Goal: Task Accomplishment & Management: Manage account settings

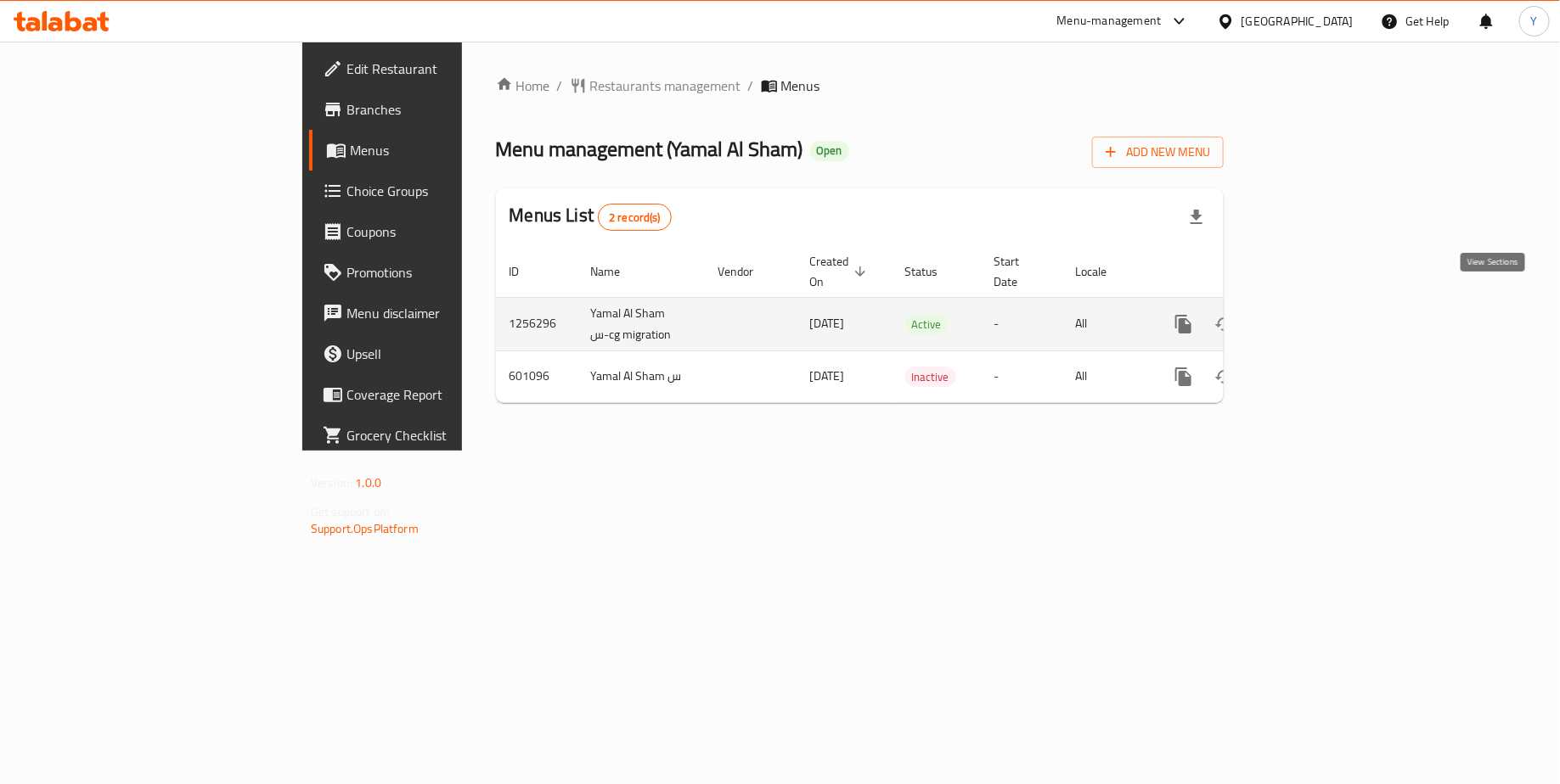
click at [1316, 314] on icon "enhanced table" at bounding box center [1306, 324] width 20 height 20
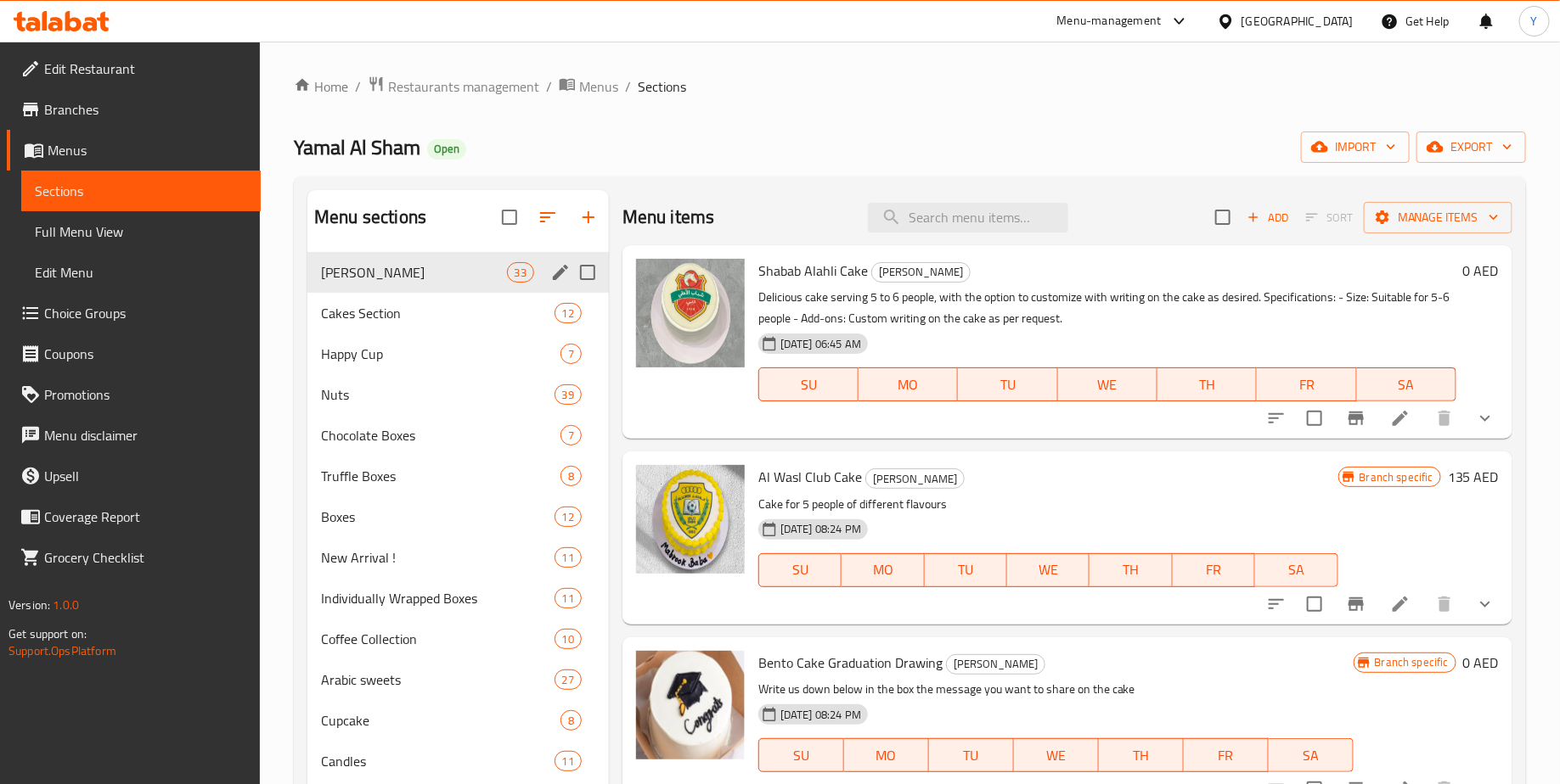
click at [587, 273] on input "Menu sections" at bounding box center [587, 272] width 36 height 36
checkbox input "false"
click at [644, 147] on div "Yamal Al Sham Open import export" at bounding box center [910, 147] width 1232 height 31
click at [581, 265] on input "Menu sections" at bounding box center [587, 272] width 36 height 36
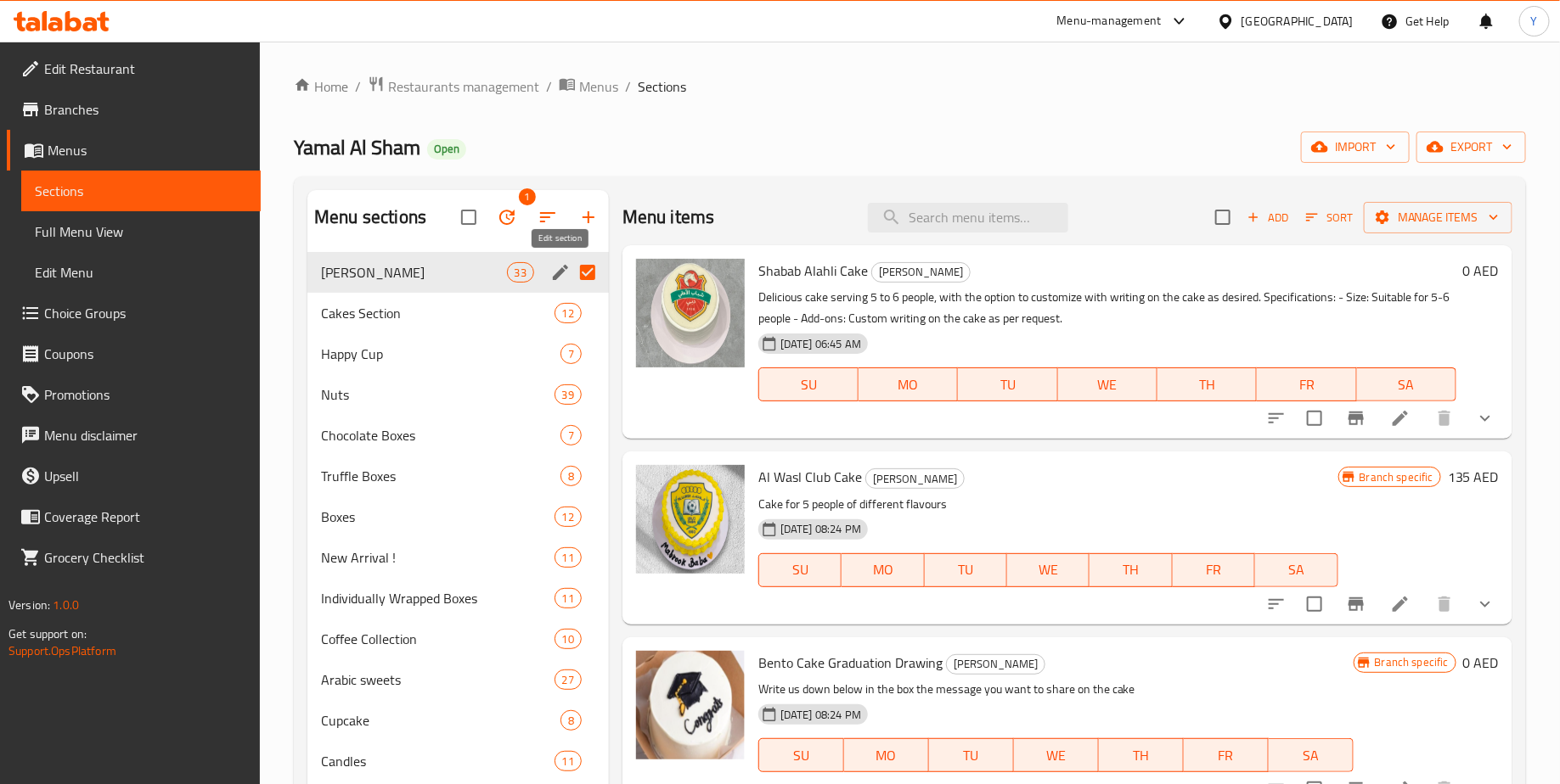
click at [554, 272] on icon "edit" at bounding box center [560, 272] width 20 height 20
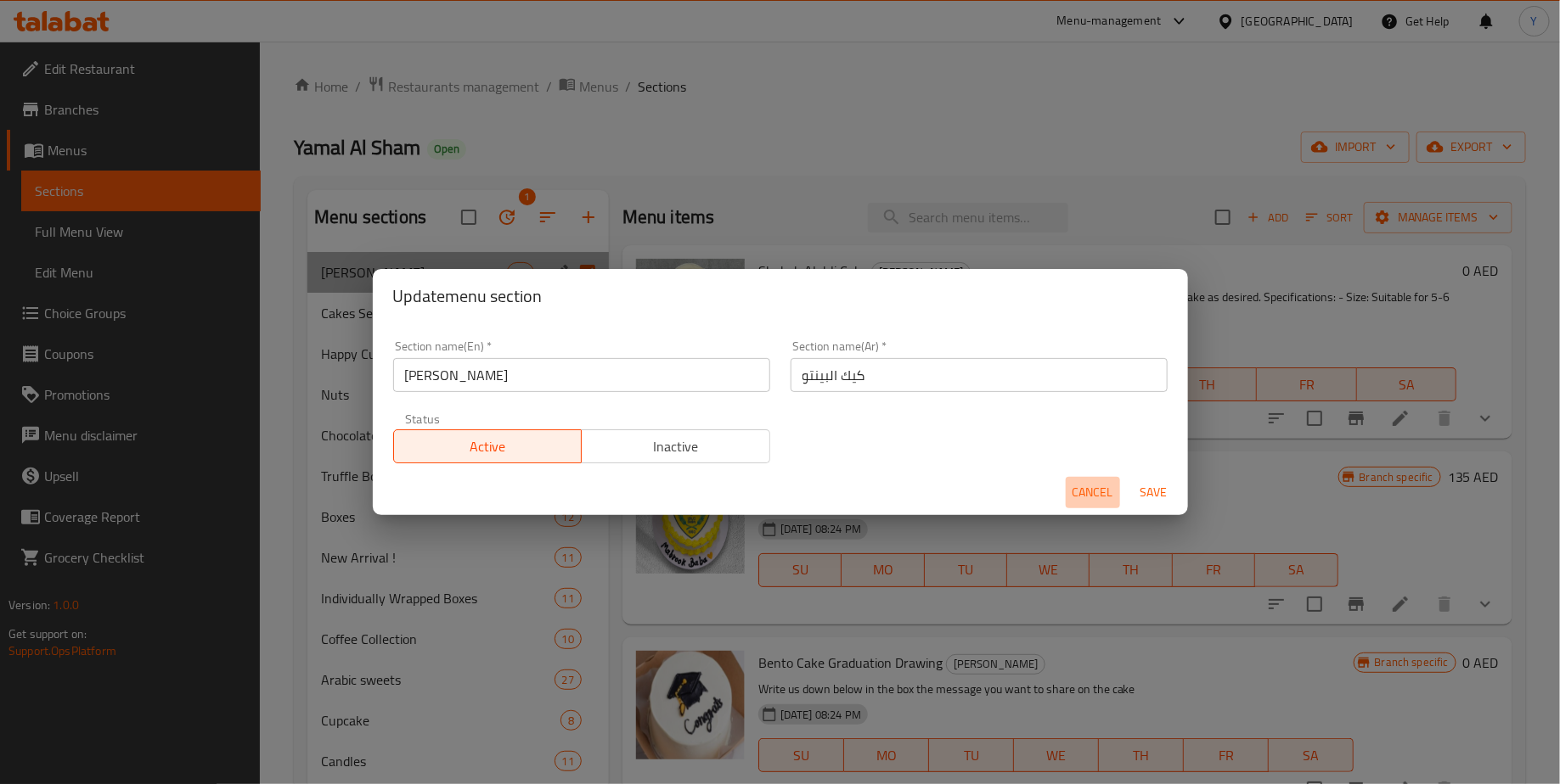
click at [1088, 499] on span "Cancel" at bounding box center [1093, 493] width 41 height 21
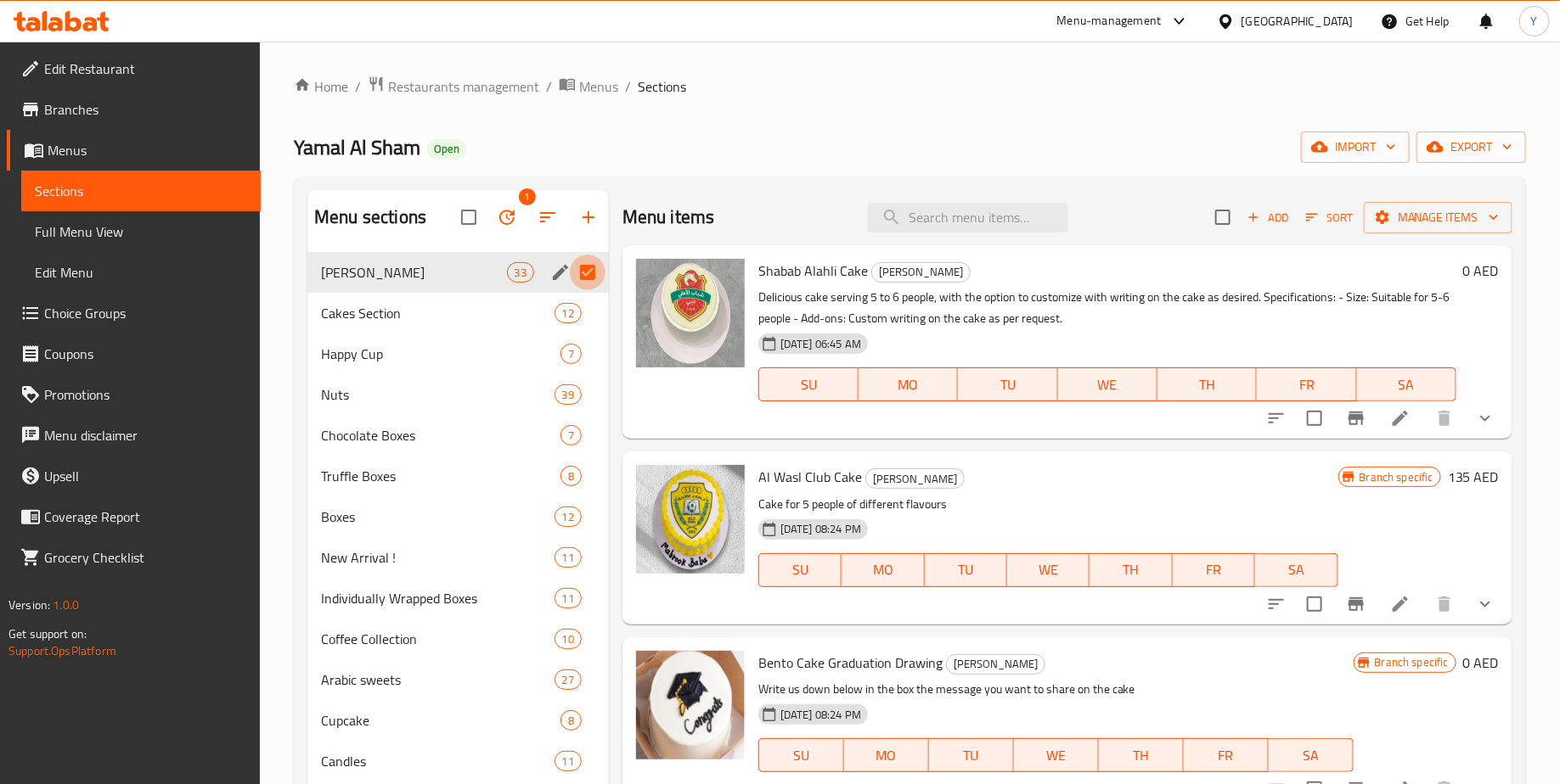
click at [588, 263] on input "Menu sections" at bounding box center [587, 272] width 36 height 36
checkbox input "false"
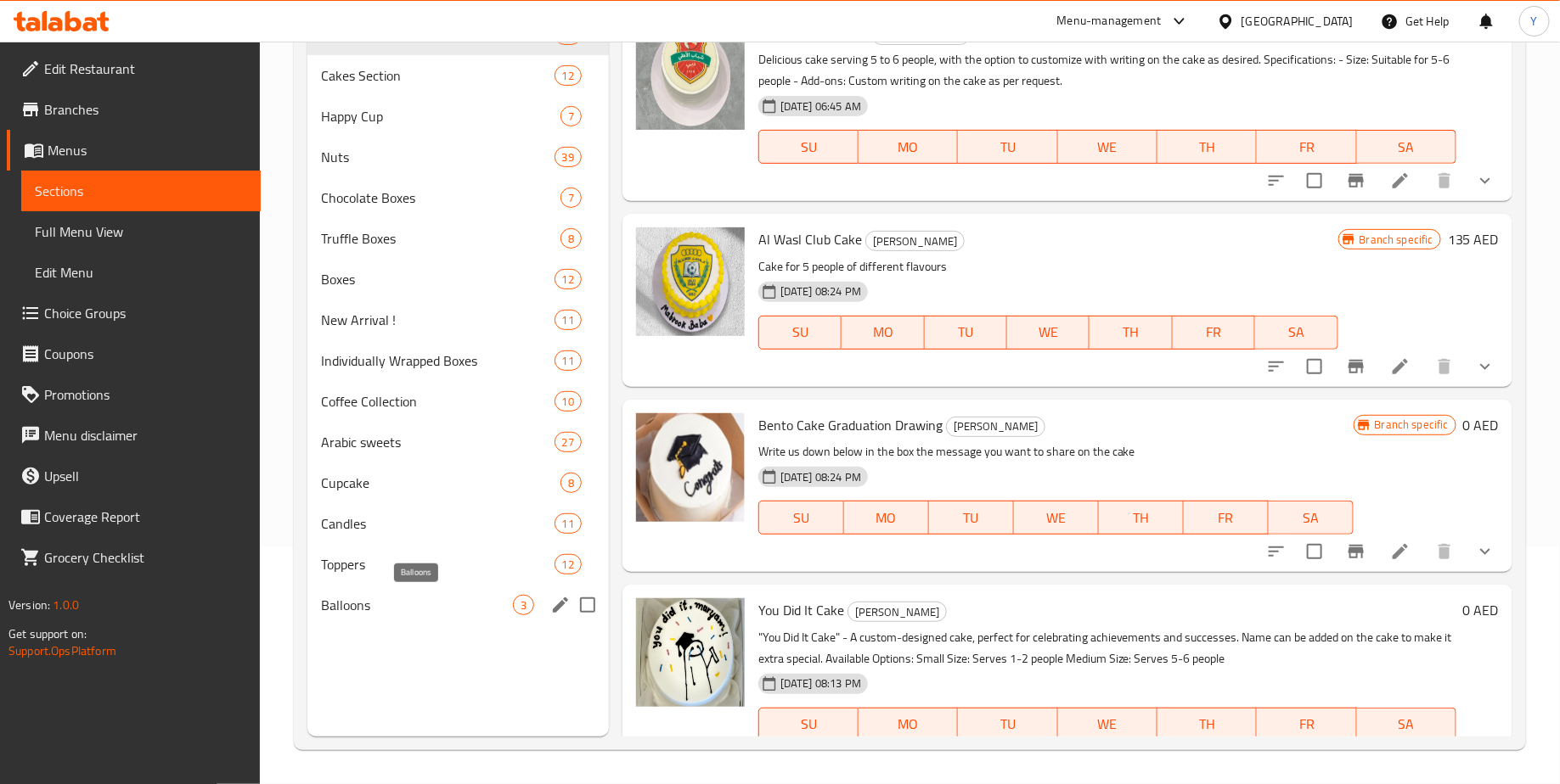
click at [423, 595] on span "Balloons" at bounding box center [417, 604] width 192 height 20
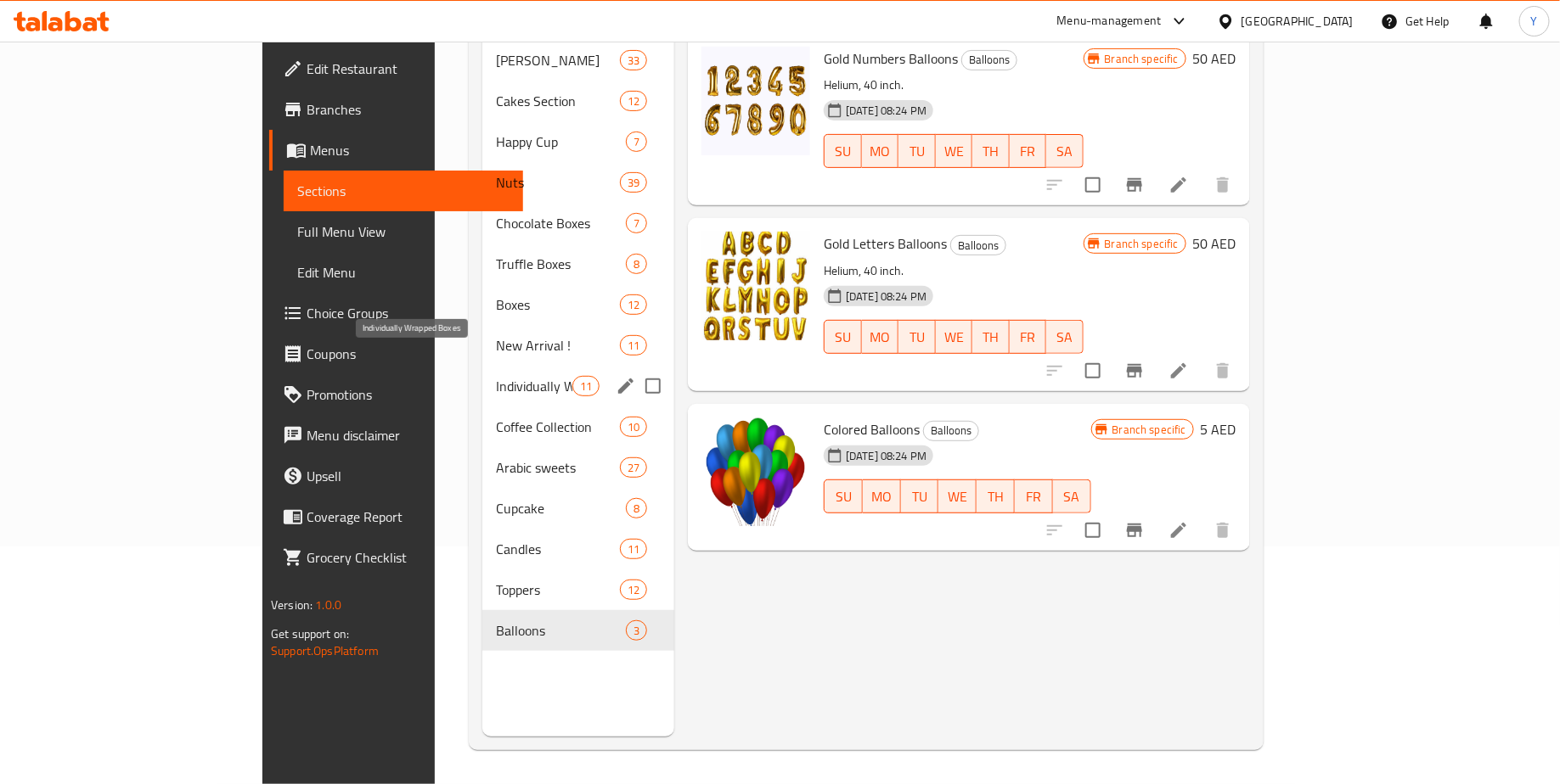
click at [496, 376] on span "Individually Wrapped Boxes" at bounding box center [534, 386] width 77 height 20
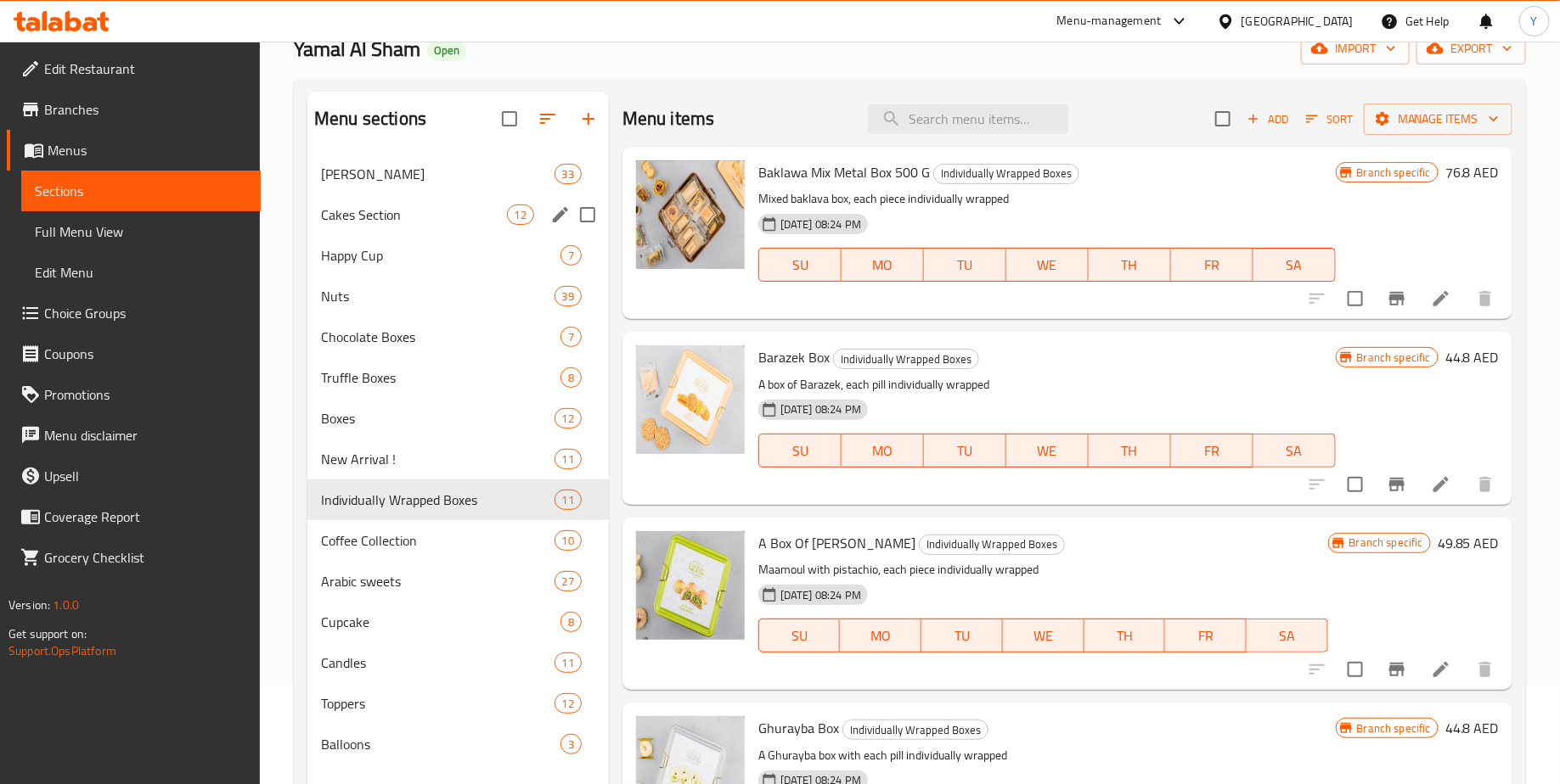
scroll to position [99, 0]
click at [399, 310] on div "Nuts 39" at bounding box center [458, 295] width 302 height 41
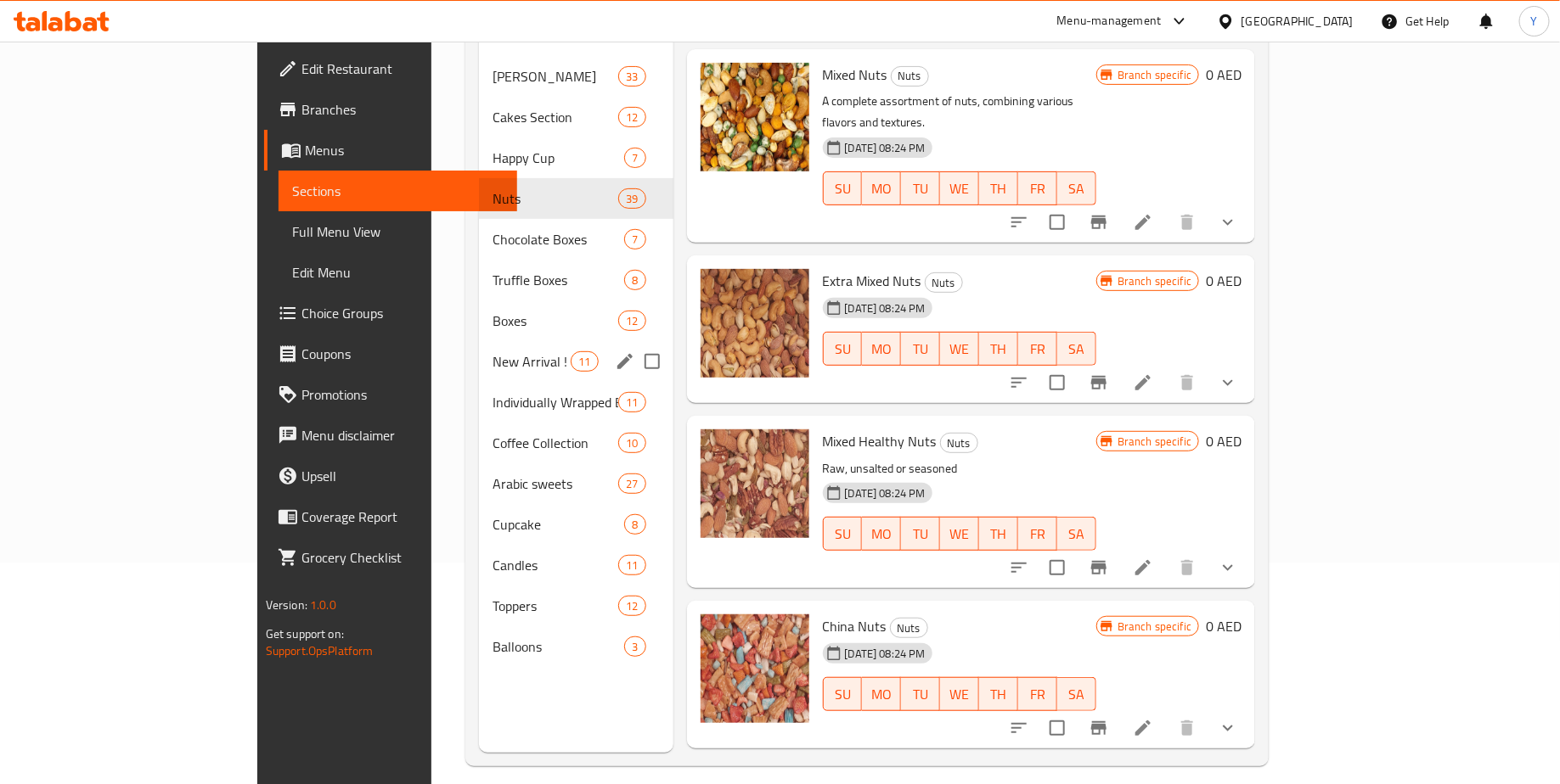
scroll to position [227, 0]
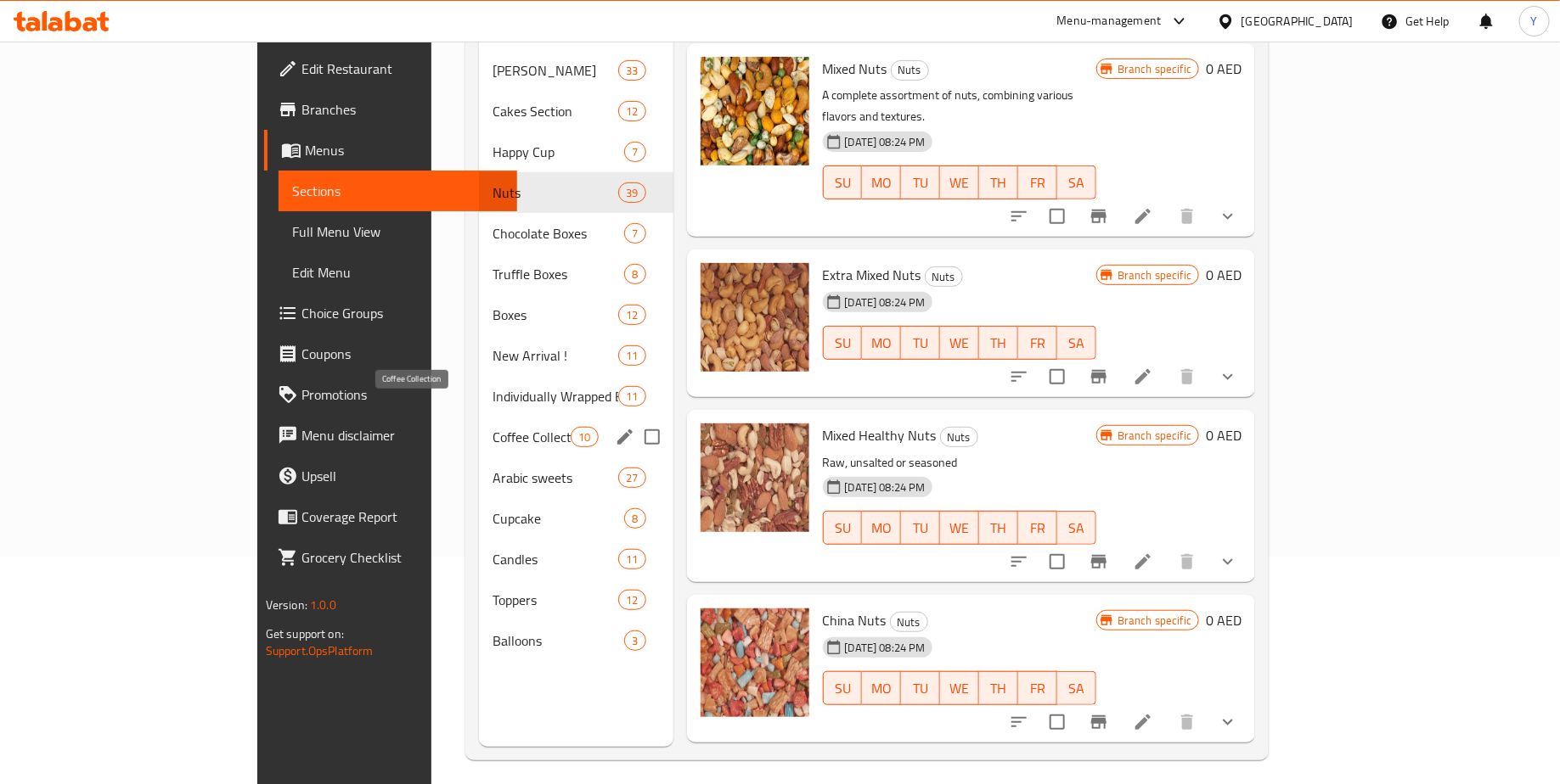
click at [492, 427] on span "Coffee Collection" at bounding box center [531, 437] width 78 height 20
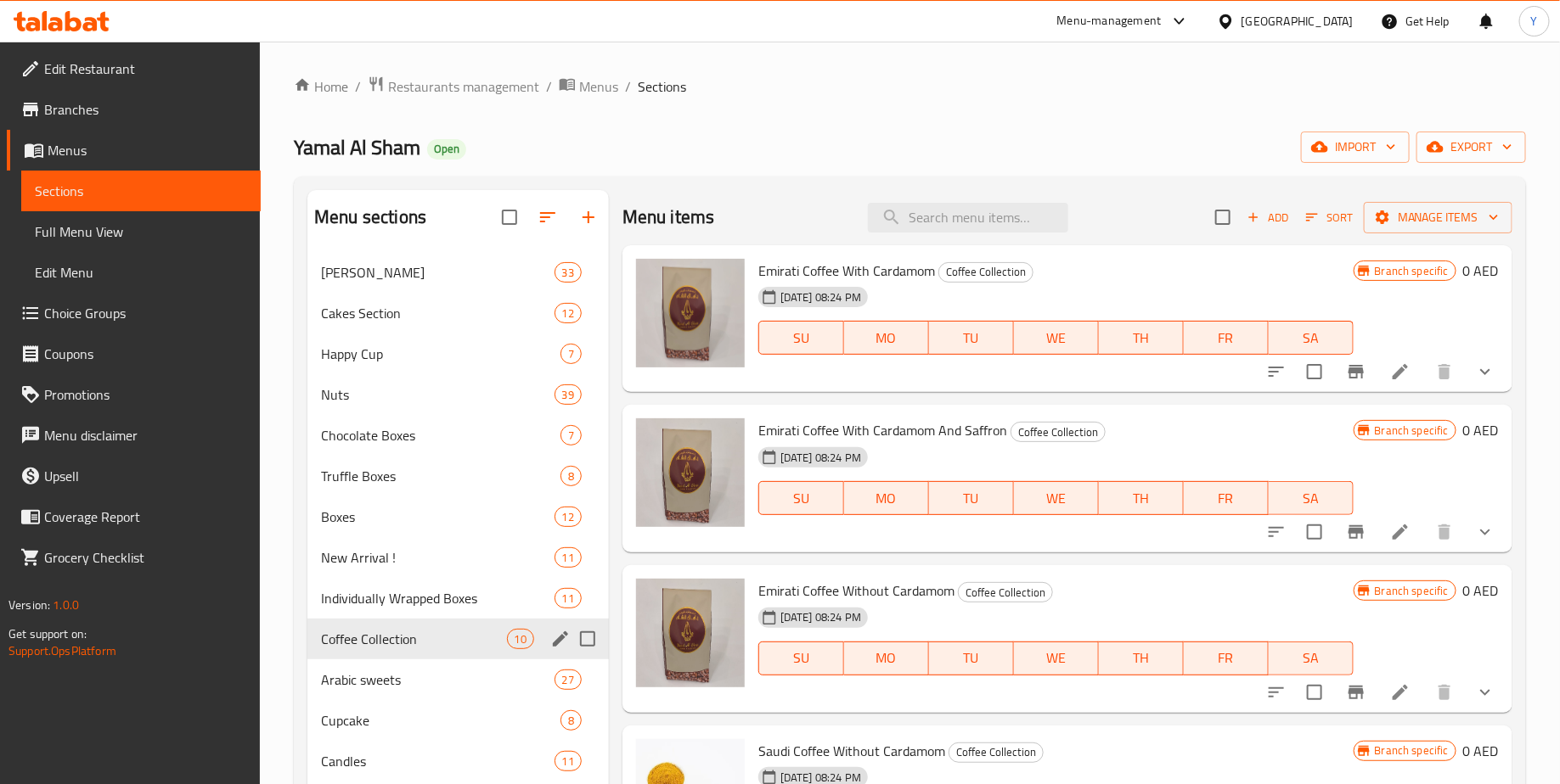
click at [591, 638] on input "Menu sections" at bounding box center [587, 638] width 36 height 36
click at [587, 637] on input "Menu sections" at bounding box center [587, 638] width 36 height 36
checkbox input "false"
click at [443, 81] on span "Restaurants management" at bounding box center [464, 86] width 151 height 20
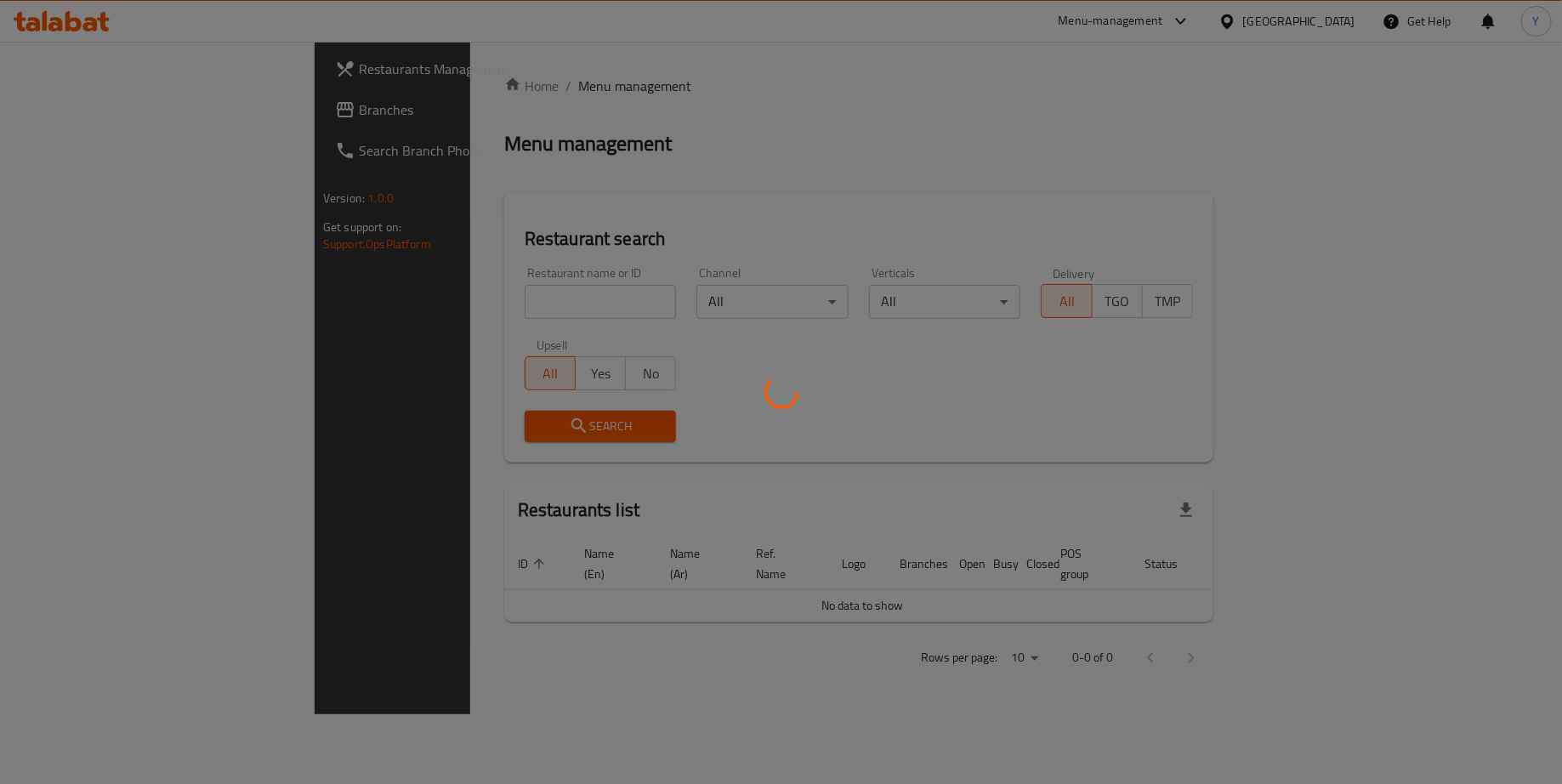
click at [421, 308] on div at bounding box center [781, 392] width 1562 height 784
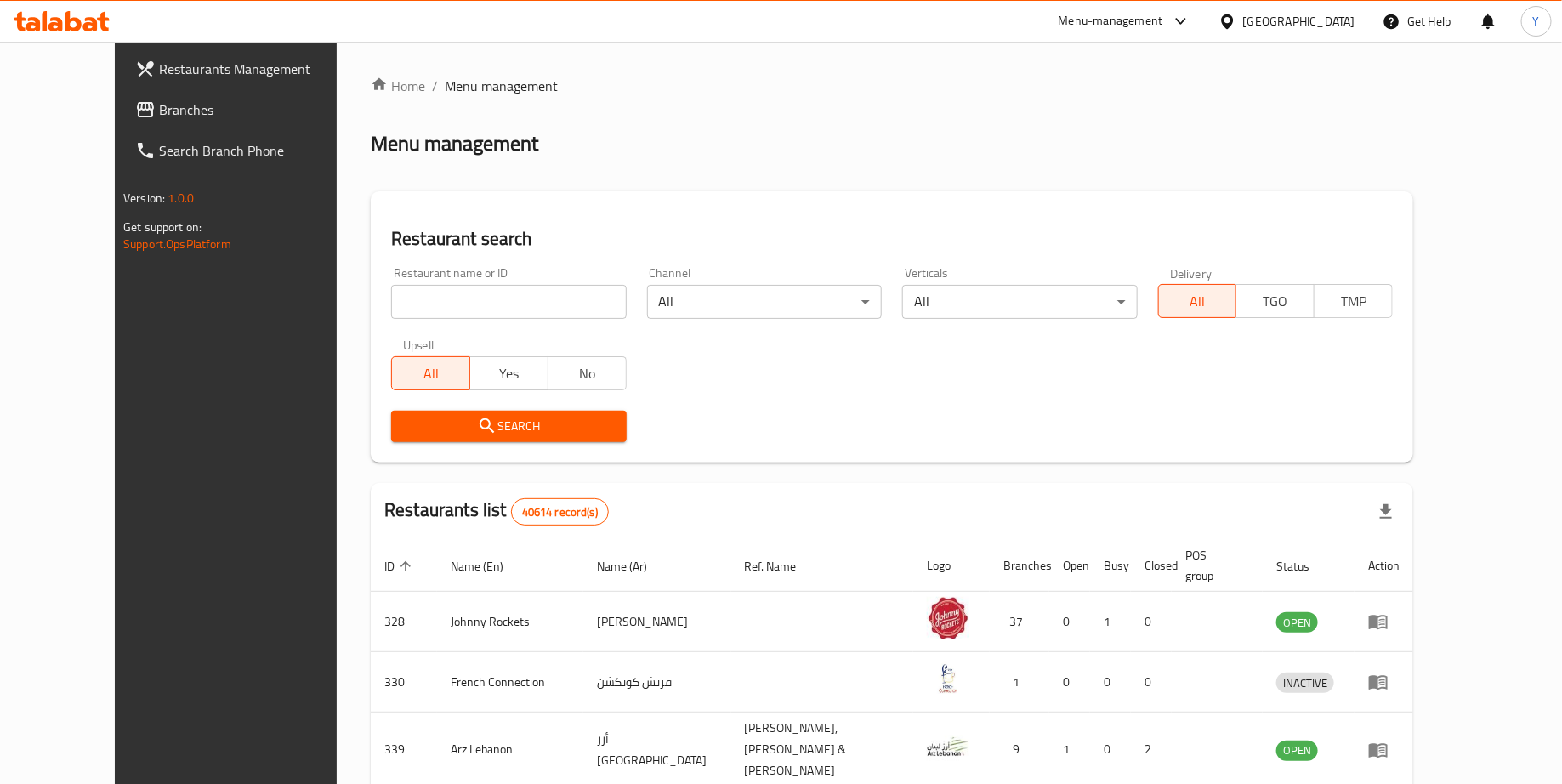
click at [421, 308] on input "search" at bounding box center [507, 301] width 234 height 34
click at [391, 302] on input "choco" at bounding box center [507, 301] width 234 height 34
click at [391, 309] on input "chocolate palace" at bounding box center [507, 301] width 234 height 34
click button "Search" at bounding box center [507, 426] width 234 height 31
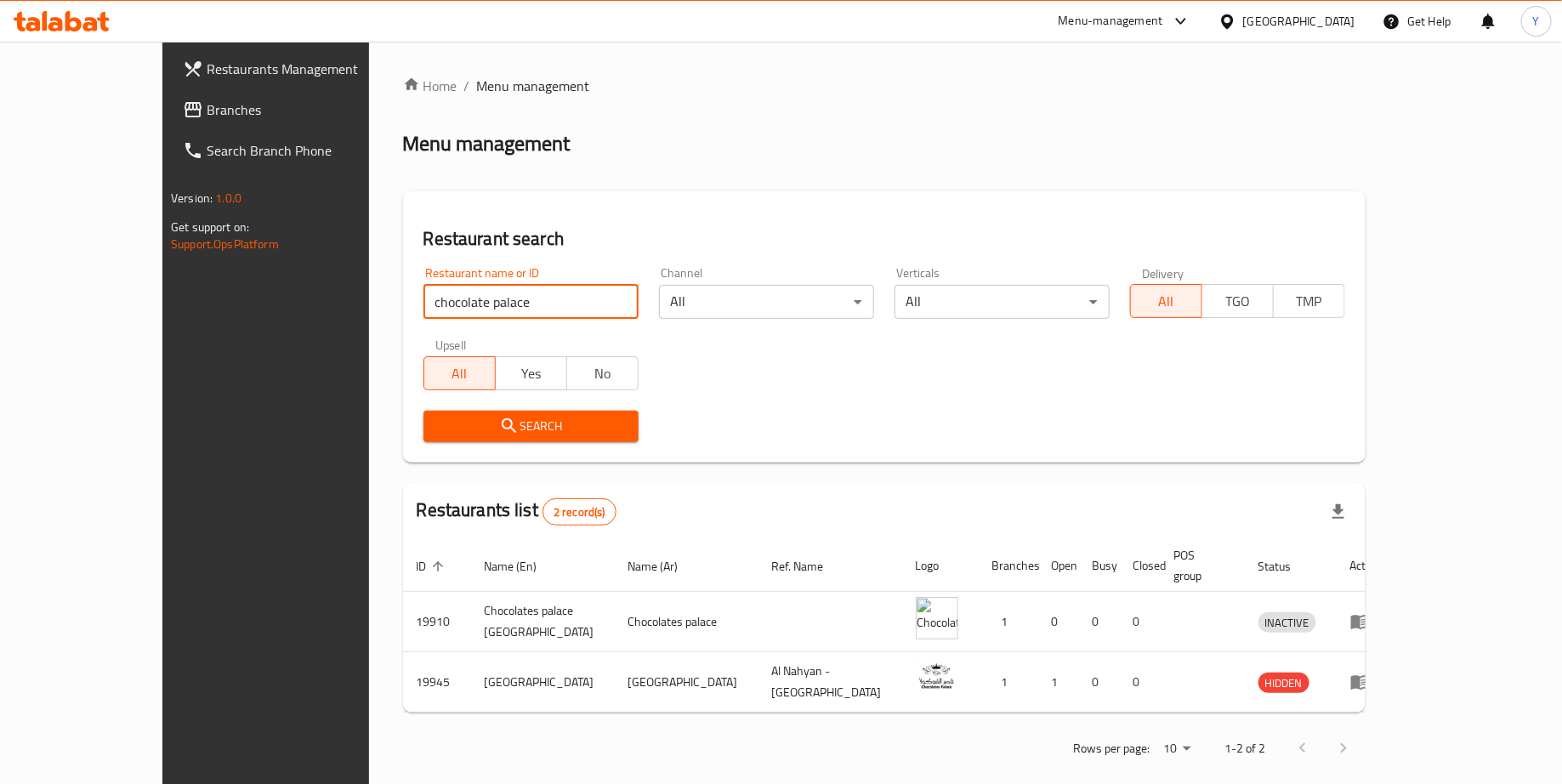
type input "chocolate palace"
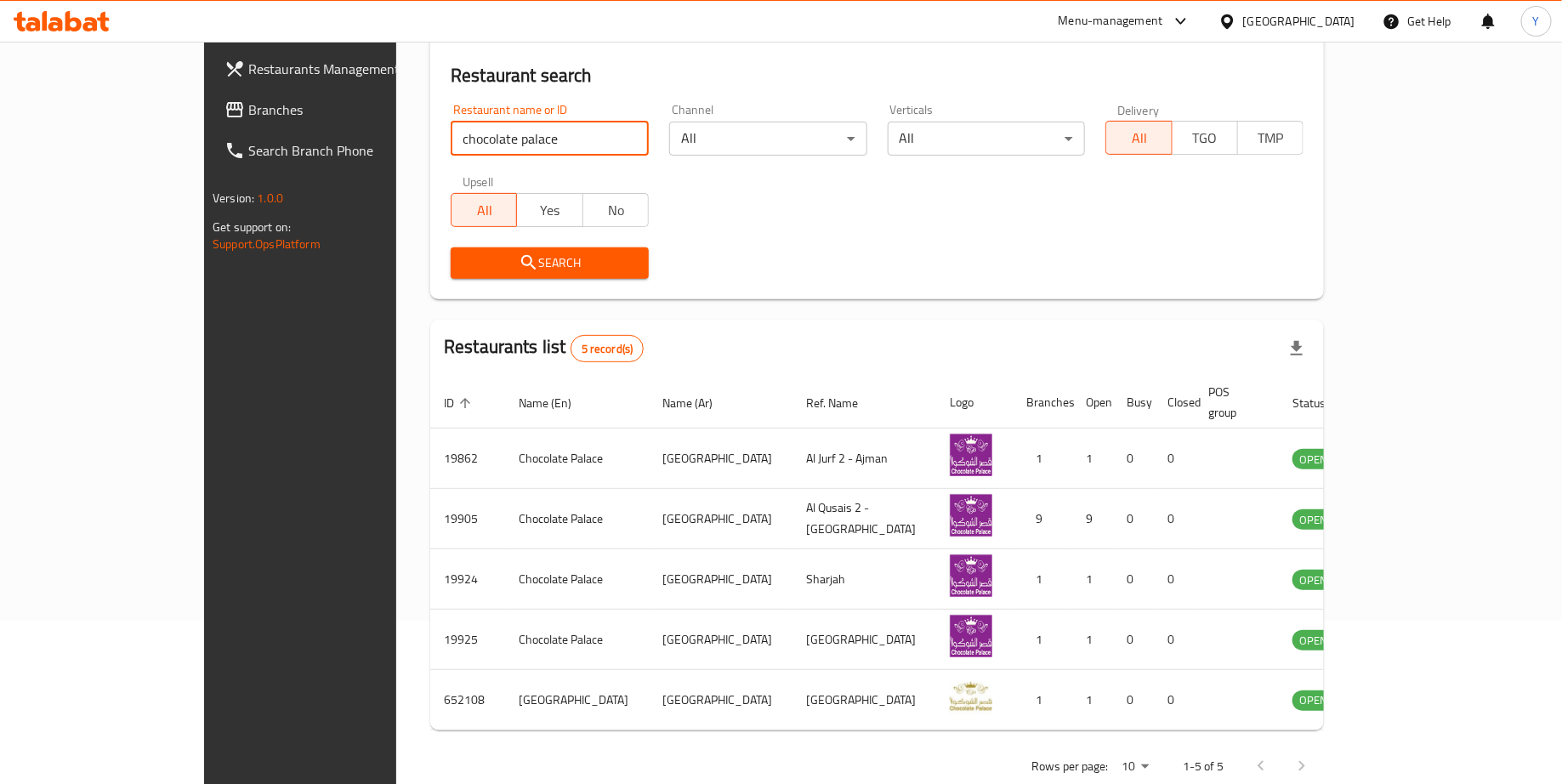
scroll to position [179, 0]
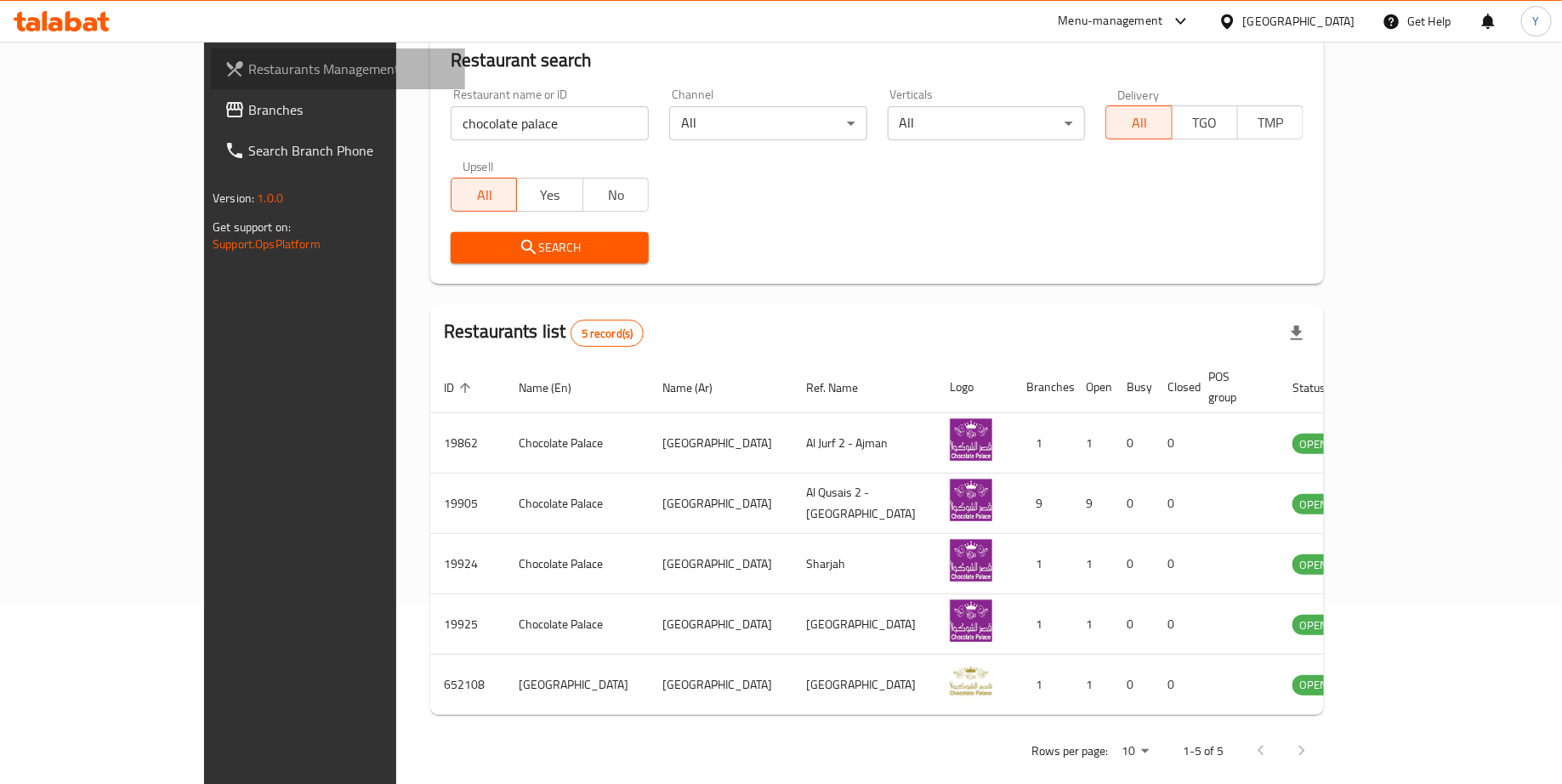
click at [248, 69] on span "Restaurants Management" at bounding box center [349, 68] width 203 height 20
